Goal: Task Accomplishment & Management: Use online tool/utility

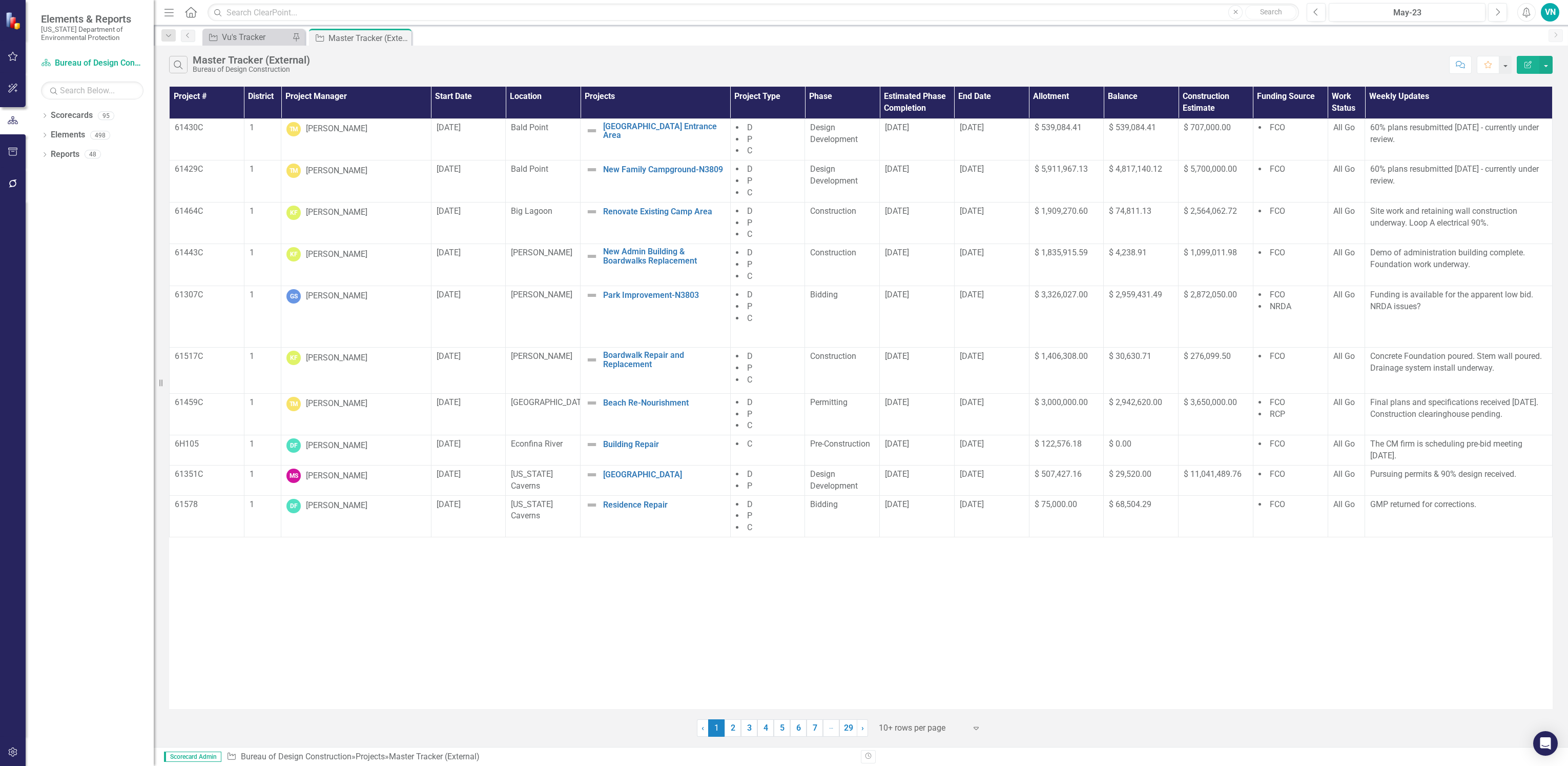
click at [339, 98] on th "Project Manager" at bounding box center [356, 102] width 150 height 32
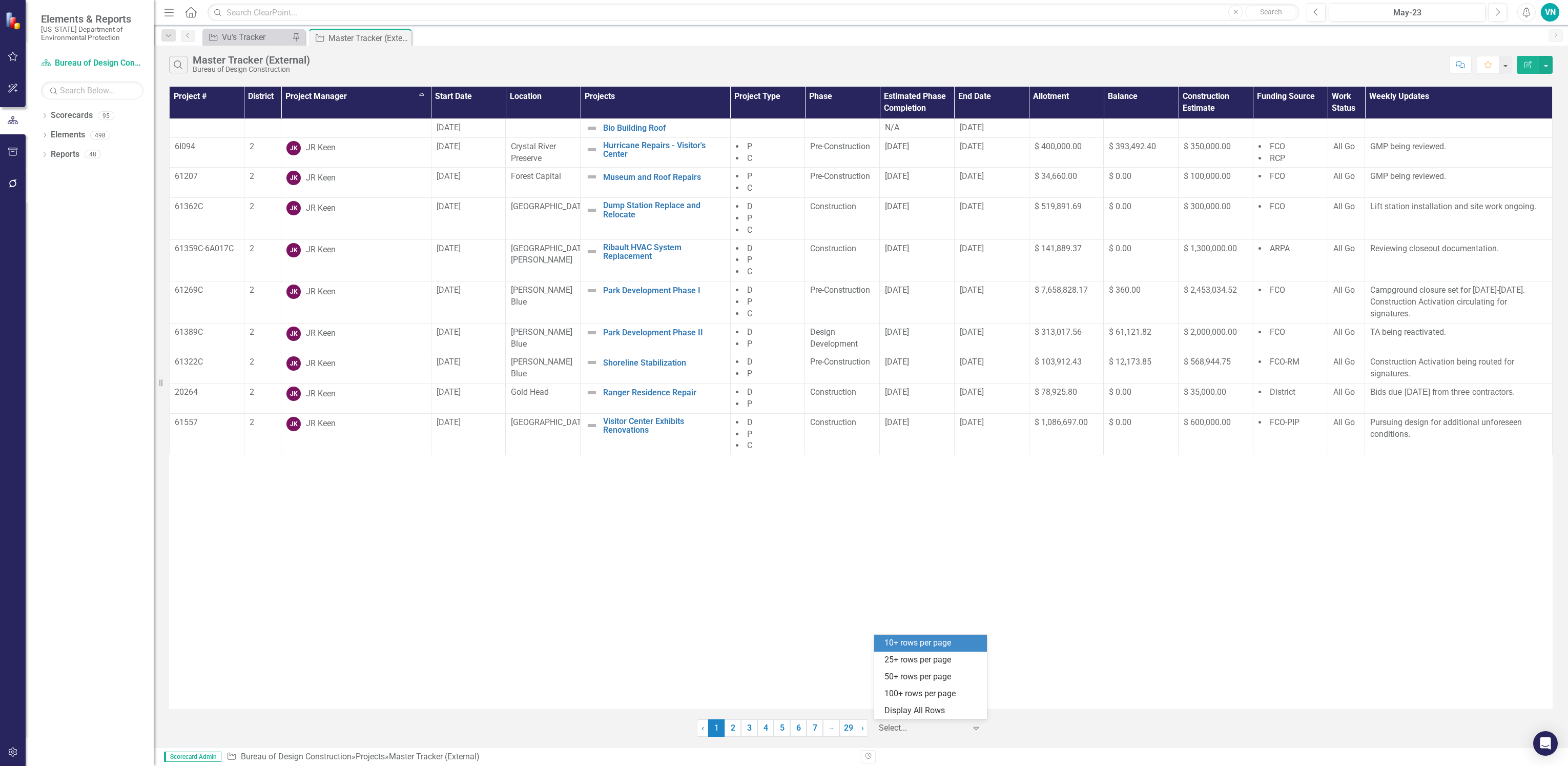
click at [940, 725] on div at bounding box center [922, 728] width 87 height 14
click at [940, 702] on div "Display All Rows" at bounding box center [930, 711] width 113 height 17
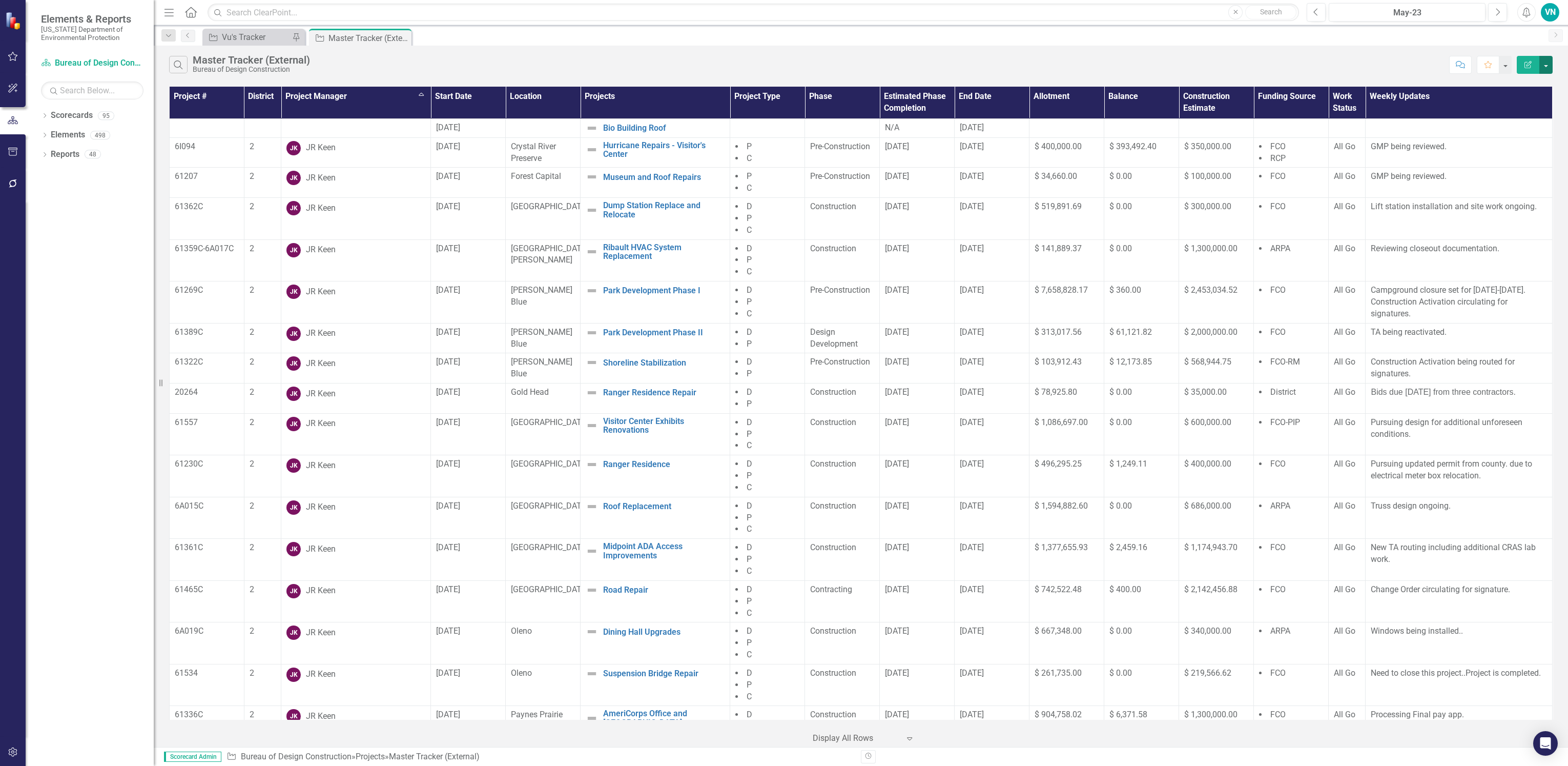
click at [1543, 65] on button "button" at bounding box center [1546, 65] width 13 height 18
click at [1531, 104] on link "PDF Export to PDF" at bounding box center [1511, 104] width 81 height 19
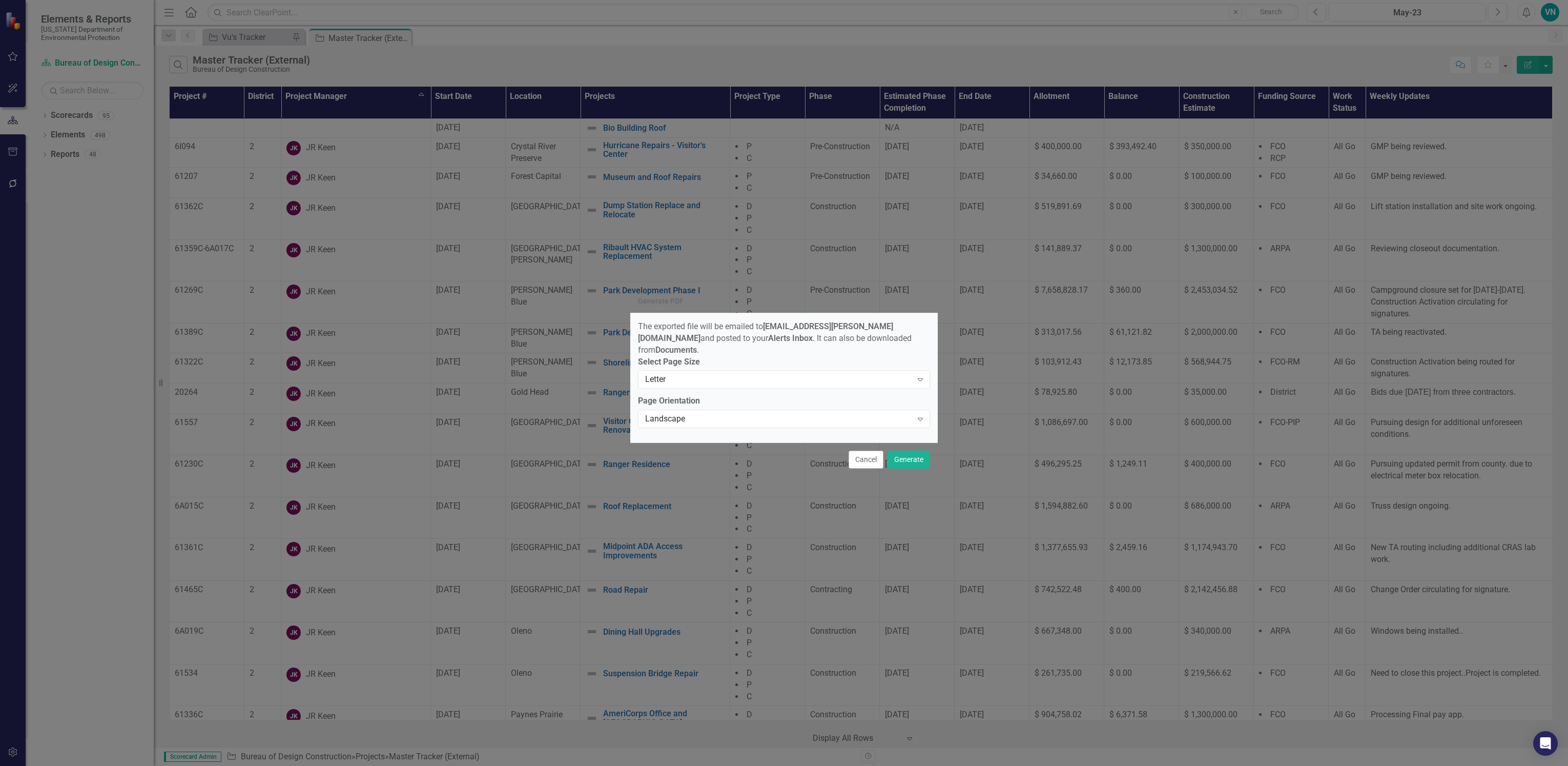
click at [832, 374] on div "Letter" at bounding box center [779, 379] width 267 height 12
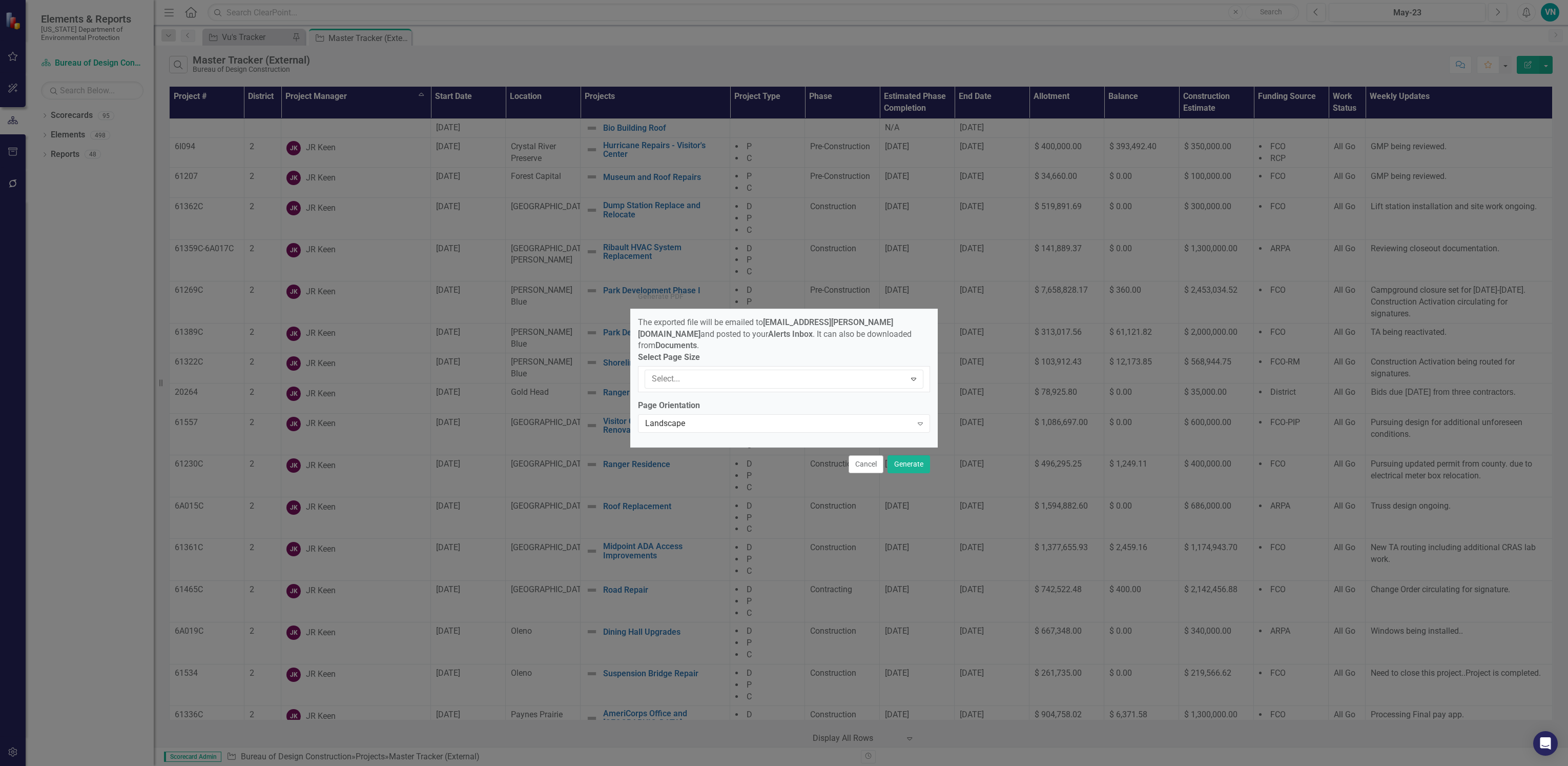
click at [908, 455] on button "Generate" at bounding box center [909, 464] width 43 height 18
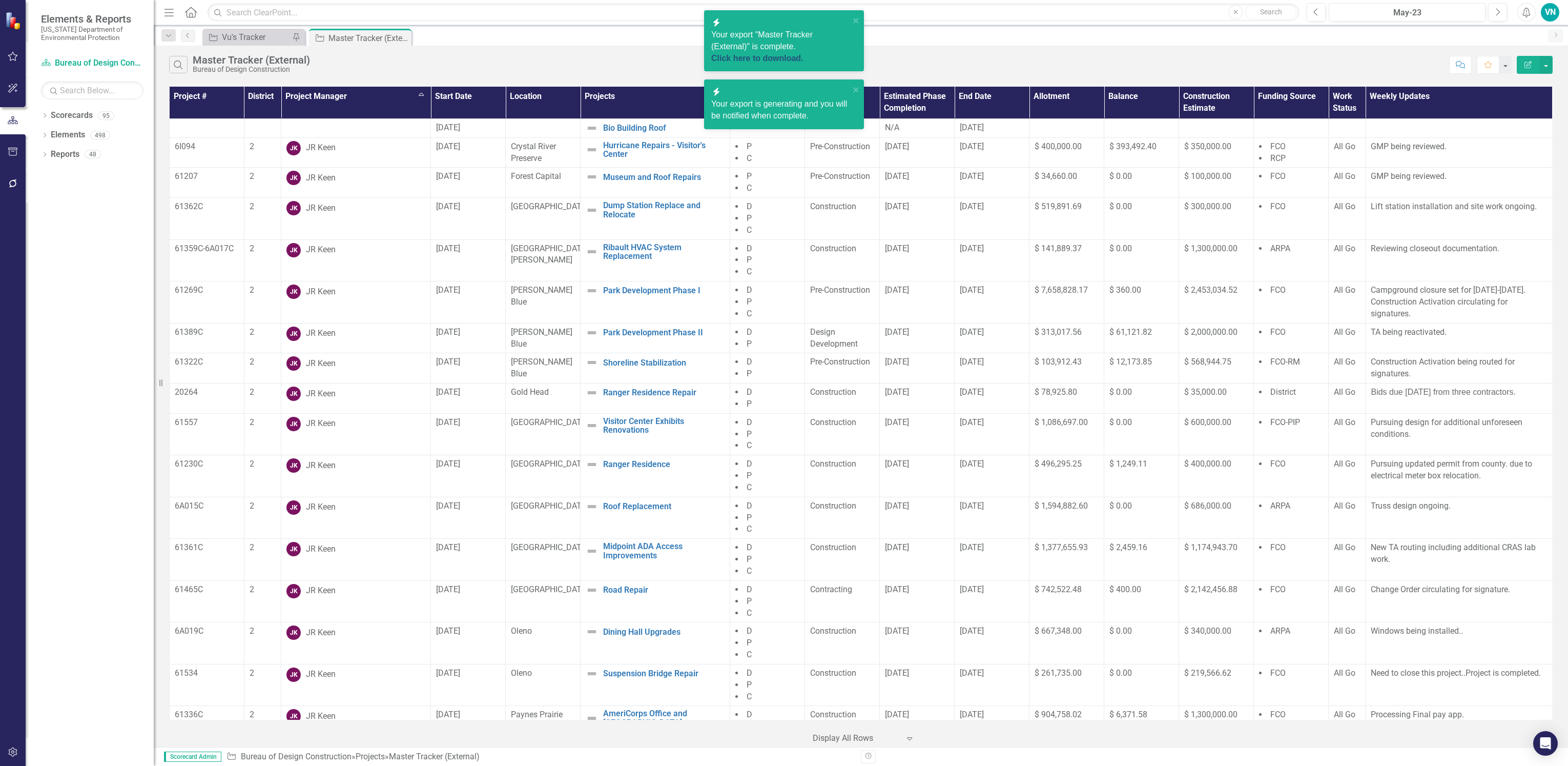
click at [779, 54] on link "Click here to download." at bounding box center [757, 58] width 93 height 9
